Goal: Navigation & Orientation: Find specific page/section

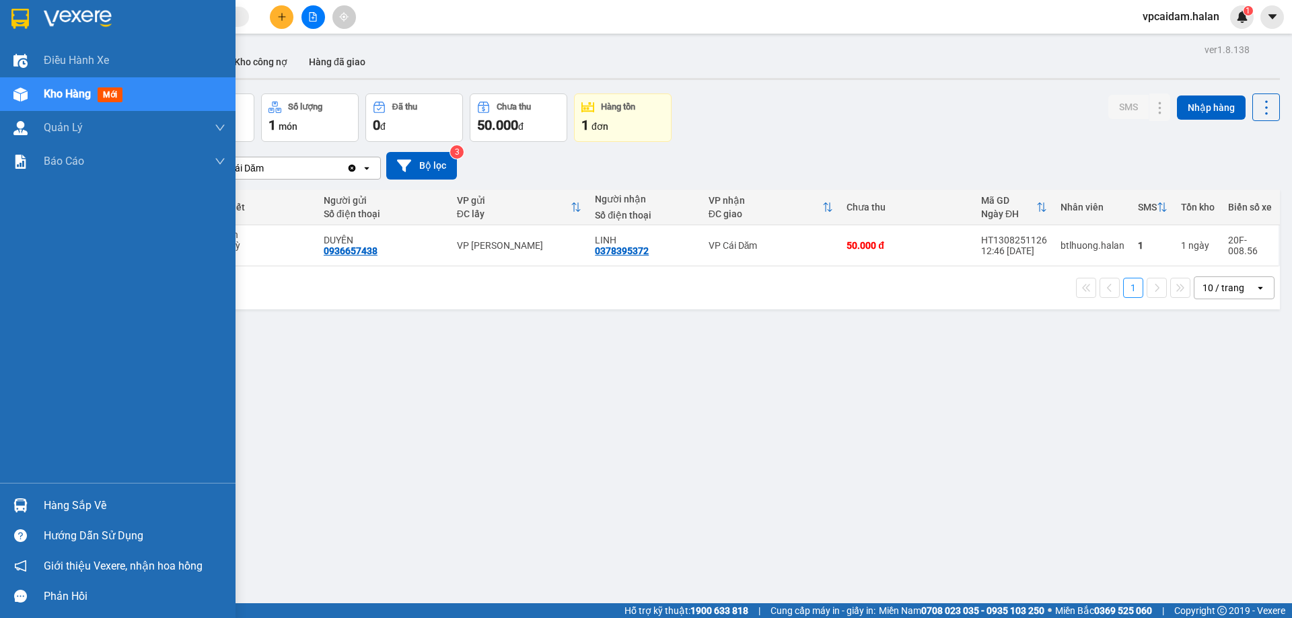
click at [59, 497] on div "Hàng sắp về" at bounding box center [135, 506] width 182 height 20
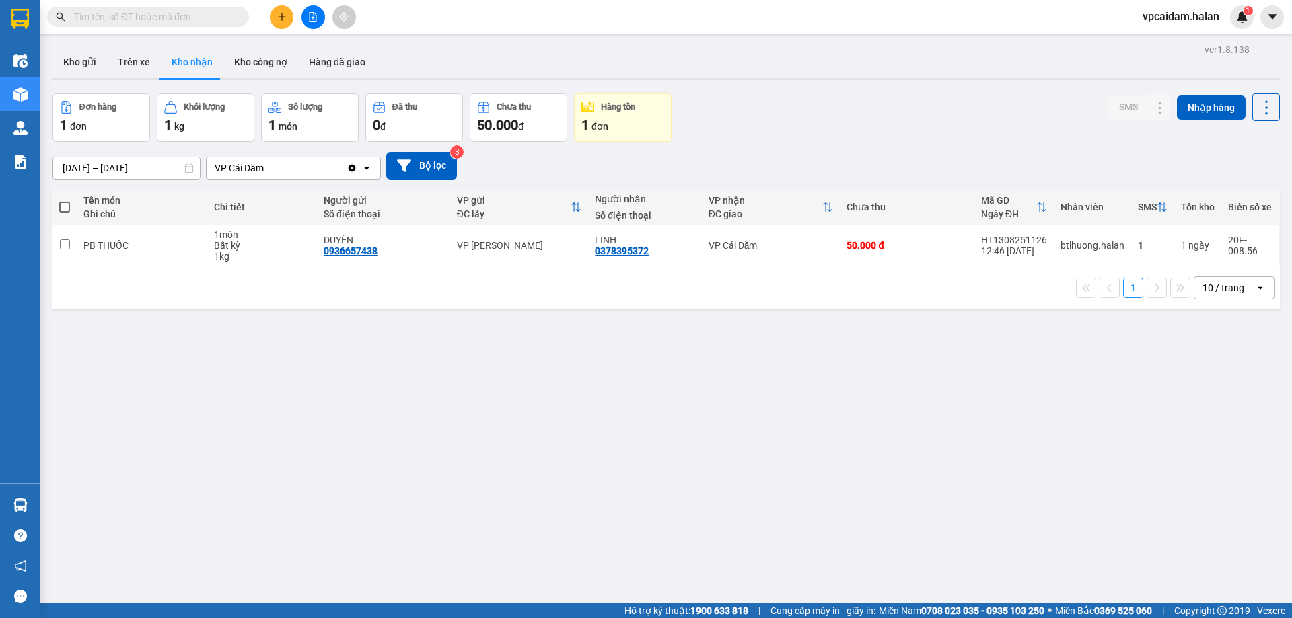
click at [421, 388] on section "Kết quả tìm kiếm ( 0 ) Bộ lọc No Data vpcaidam.halan 1 Điều hành xe Kho hàng mớ…" at bounding box center [646, 309] width 1292 height 618
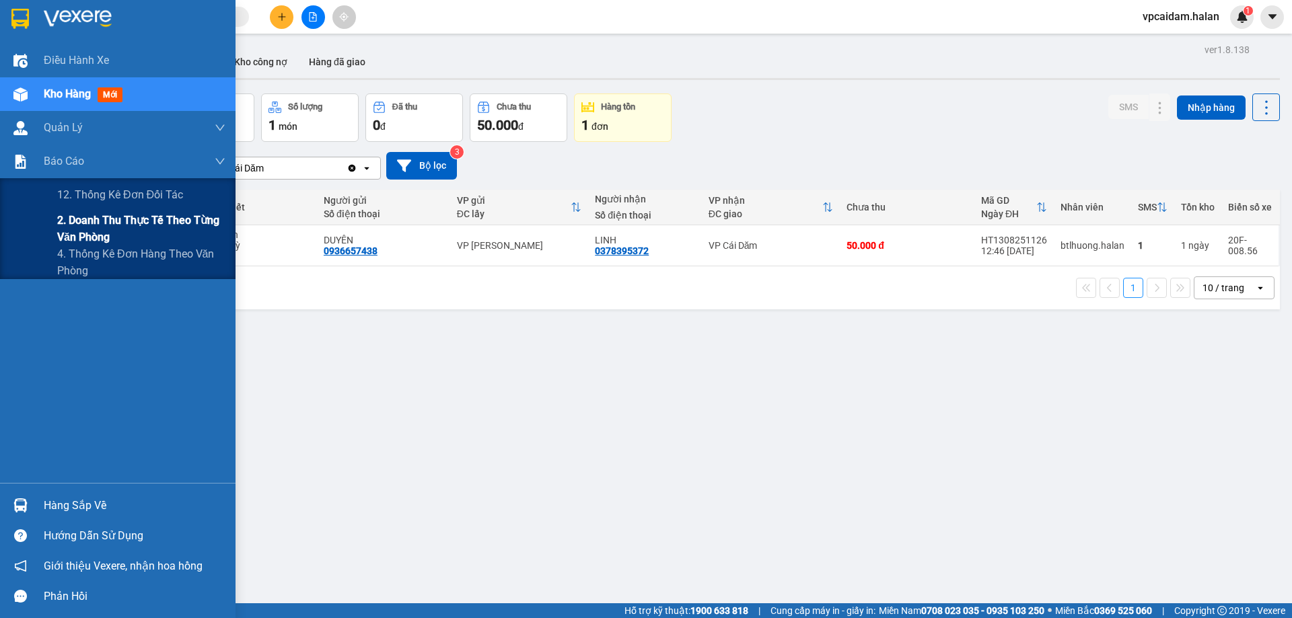
click at [94, 221] on span "2. Doanh thu thực tế theo từng văn phòng" at bounding box center [141, 229] width 168 height 34
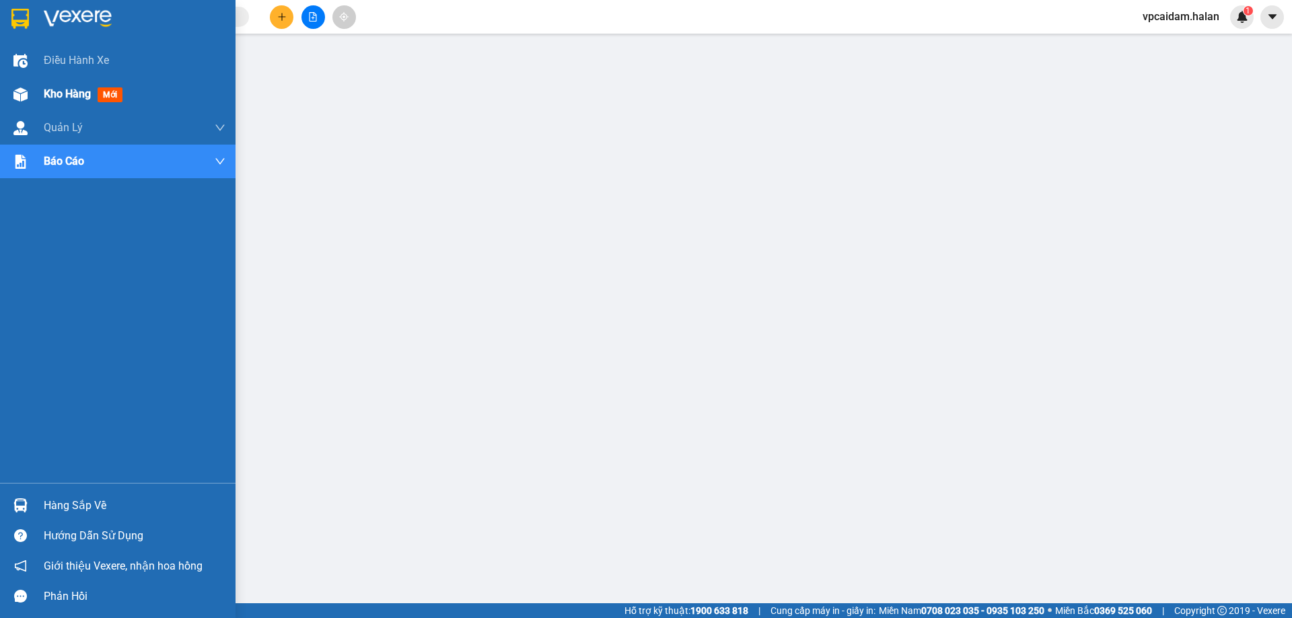
click at [44, 96] on span "Kho hàng" at bounding box center [67, 93] width 47 height 13
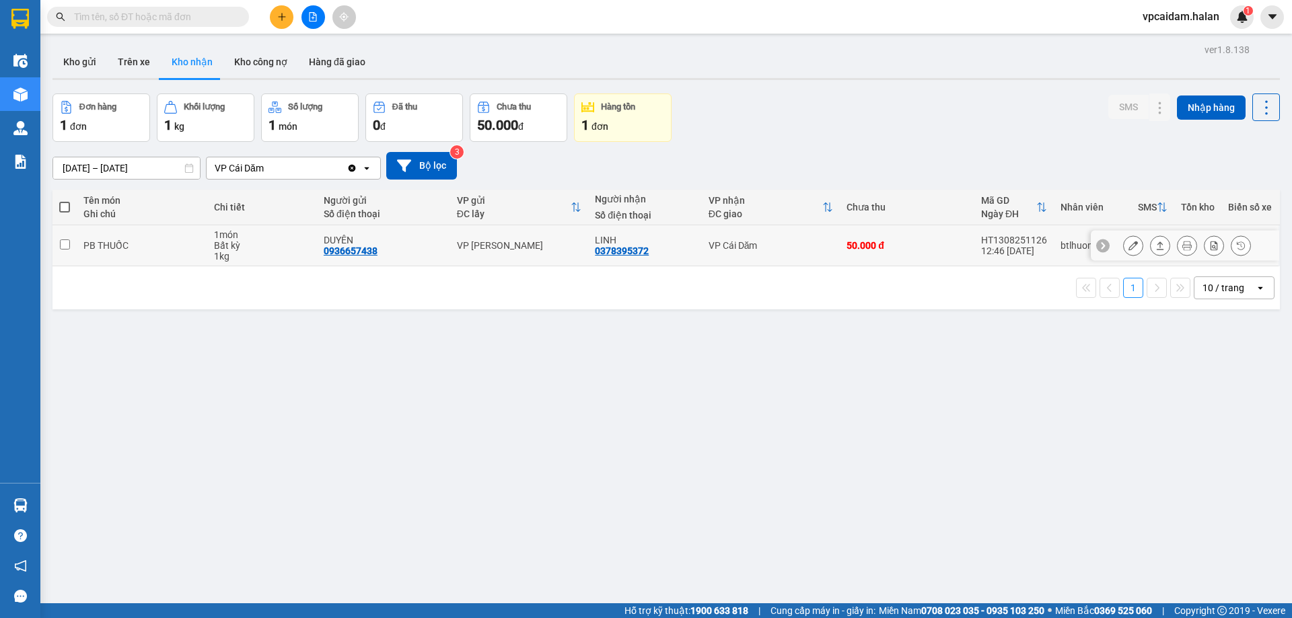
click at [60, 244] on input "checkbox" at bounding box center [65, 245] width 10 height 10
checkbox input "true"
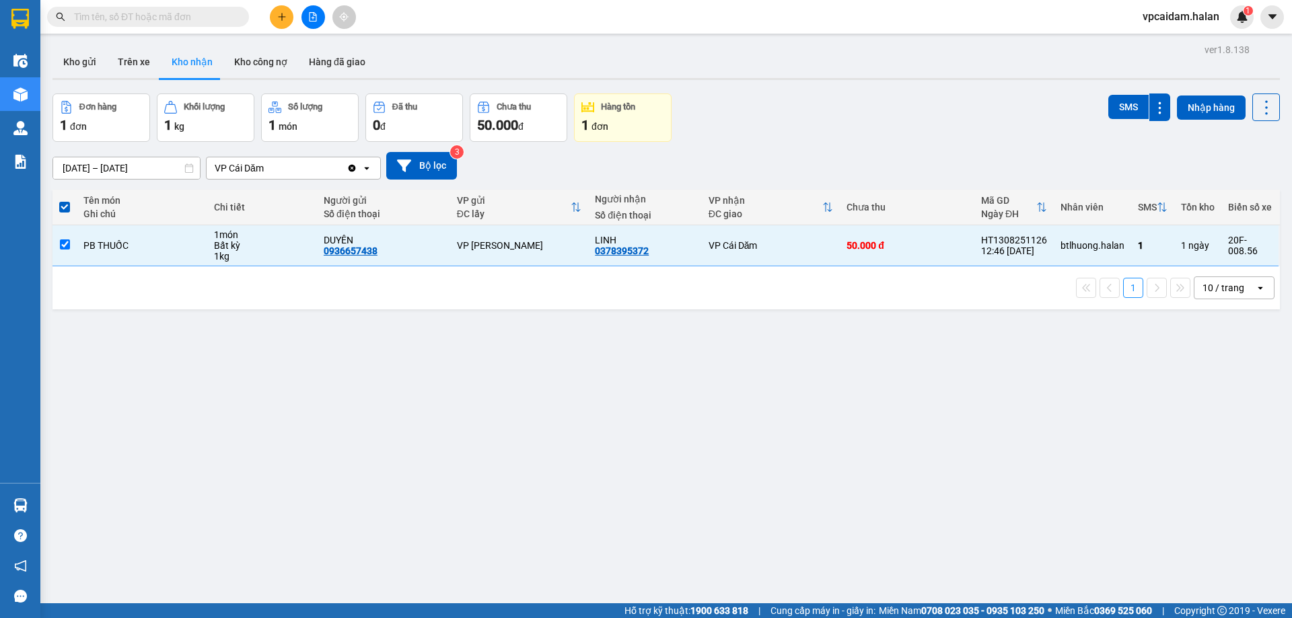
click at [617, 477] on div "ver 1.8.138 Kho gửi Trên xe Kho nhận Kho công nợ Hàng đã giao Đơn hàng 1 đơn Kh…" at bounding box center [666, 349] width 1238 height 618
